Goal: Find specific page/section: Find specific page/section

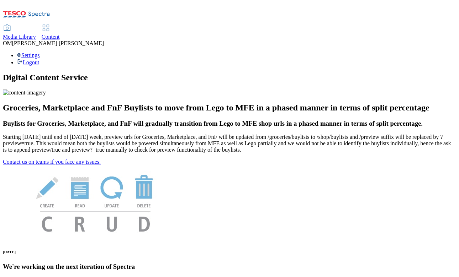
click at [36, 34] on span "Media Library" at bounding box center [19, 37] width 33 height 6
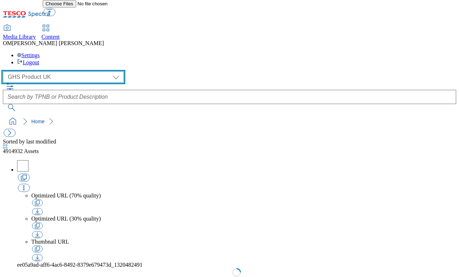
click at [68, 72] on select "GHS Marketing UK GHS Product UK ghs-roi" at bounding box center [63, 77] width 121 height 11
select select "flare-ghs-mktg"
click at [5, 72] on select "GHS Marketing UK GHS Product UK ghs-roi" at bounding box center [63, 77] width 121 height 11
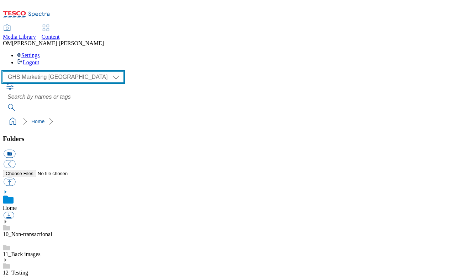
scroll to position [46, 0]
